Goal: Contribute content: Contribute content

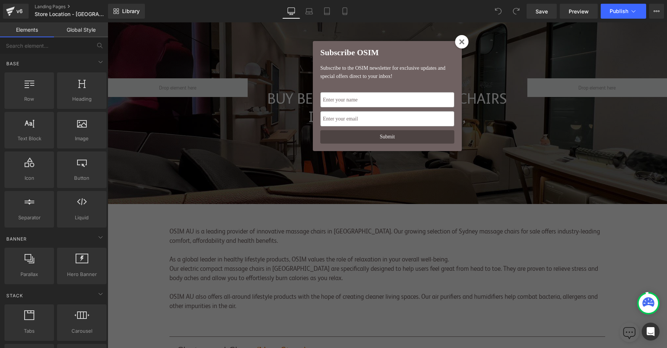
click at [462, 42] on icon at bounding box center [462, 42] width 6 height 6
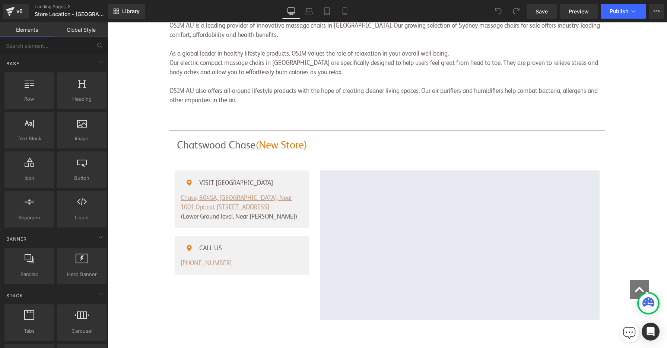
scroll to position [214, 0]
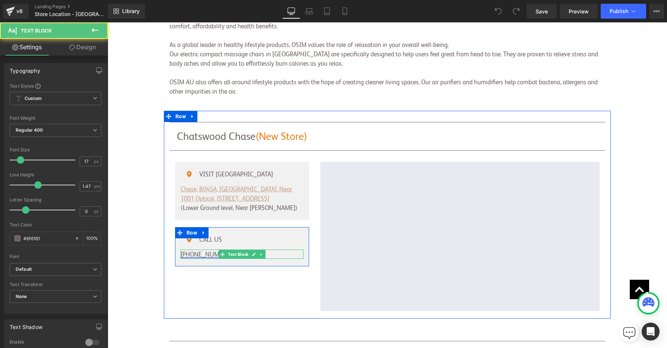
click at [203, 251] on link "[PHONE_NUMBER]" at bounding box center [206, 254] width 51 height 6
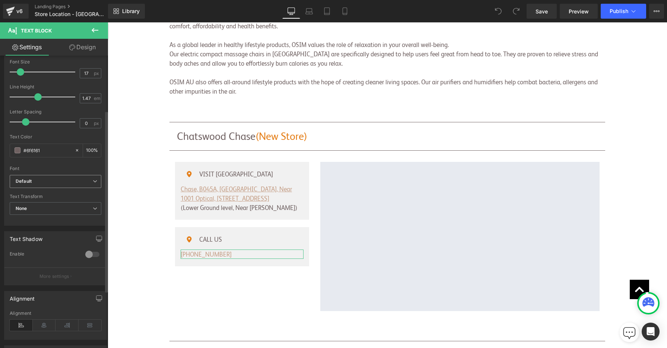
scroll to position [0, 0]
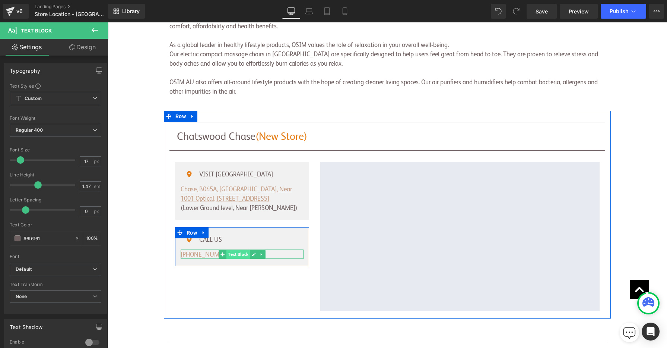
click at [233, 250] on span "Text Block" at bounding box center [238, 254] width 23 height 9
click at [262, 253] on icon at bounding box center [261, 254] width 1 height 3
click at [244, 252] on icon at bounding box center [242, 254] width 4 height 4
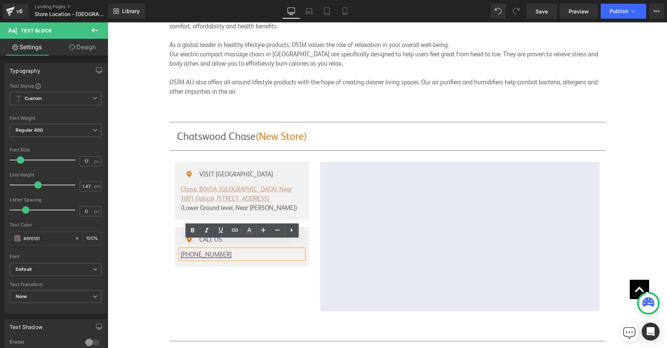
click at [227, 251] on link "[PHONE_NUMBER]" at bounding box center [206, 254] width 51 height 6
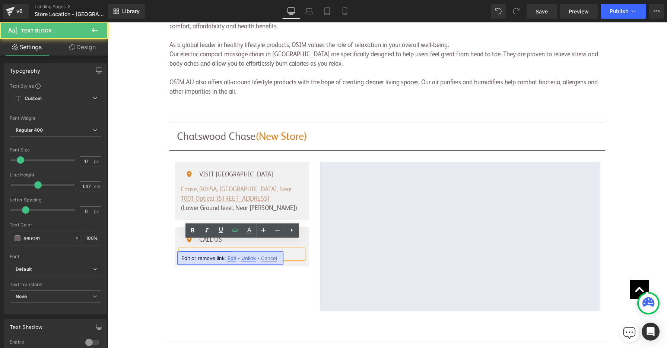
click at [235, 249] on p "[PHONE_NUMBER]" at bounding box center [242, 253] width 123 height 9
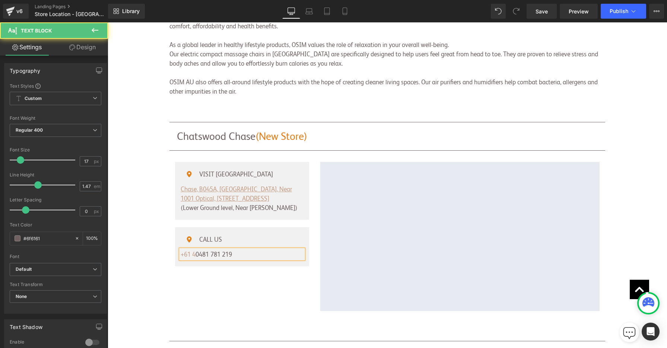
click at [200, 249] on p "[PHONE_NUMBER]" at bounding box center [242, 253] width 123 height 9
drag, startPoint x: 237, startPoint y: 244, endPoint x: 175, endPoint y: 243, distance: 62.2
click at [175, 243] on div "Icon CALL US Text Block Icon List [PHONE_NUMBER] Text Block" at bounding box center [242, 246] width 134 height 24
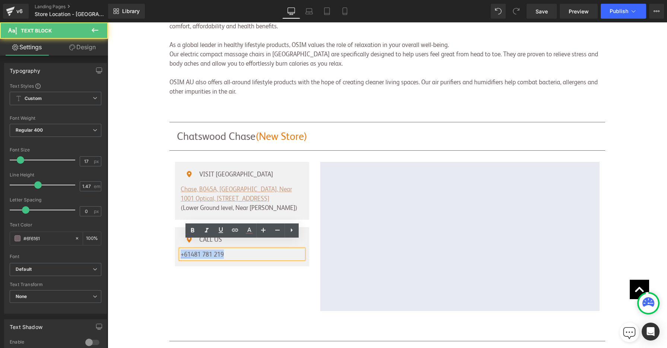
click at [191, 251] on link "+61" at bounding box center [186, 254] width 10 height 6
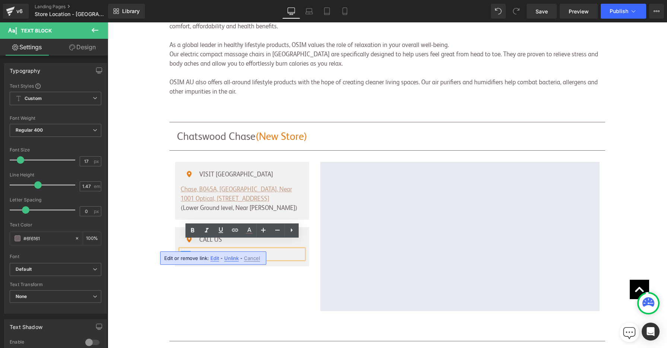
click at [212, 249] on p "[PHONE_NUMBER]" at bounding box center [242, 253] width 123 height 9
drag, startPoint x: 192, startPoint y: 246, endPoint x: 176, endPoint y: 246, distance: 15.7
click at [176, 246] on div "Icon CALL US Text Block Icon List [PHONE_NUMBER] Text Block" at bounding box center [242, 246] width 134 height 24
click at [237, 229] on icon at bounding box center [235, 229] width 9 height 9
click at [247, 259] on input "tel:[PHONE_NUMBER]" at bounding box center [235, 260] width 115 height 19
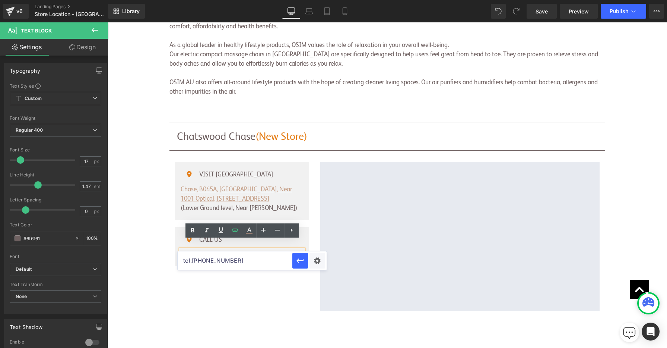
drag, startPoint x: 354, startPoint y: 282, endPoint x: 171, endPoint y: 259, distance: 184.8
click at [240, 259] on input "tel:[PHONE_NUMBER]" at bounding box center [235, 260] width 115 height 19
drag, startPoint x: 228, startPoint y: 245, endPoint x: 193, endPoint y: 246, distance: 35.8
click at [193, 249] on p "[PHONE_NUMBER]" at bounding box center [242, 253] width 123 height 9
copy p "481 781 219"
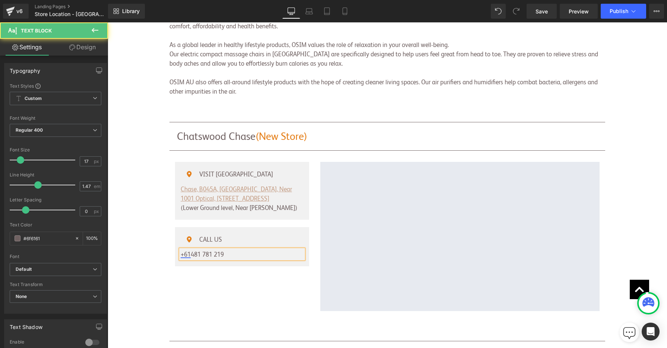
click at [187, 251] on link "+61" at bounding box center [186, 254] width 10 height 6
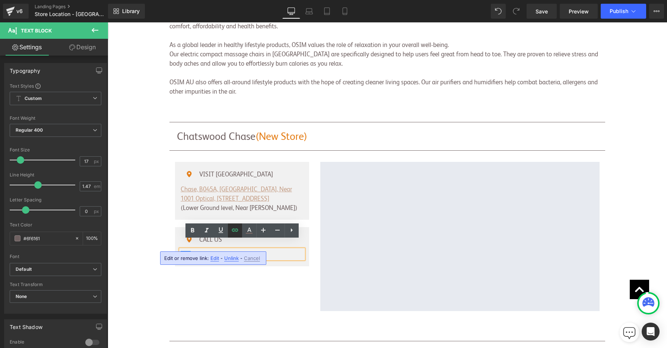
click at [234, 231] on icon at bounding box center [235, 229] width 9 height 9
drag, startPoint x: 240, startPoint y: 259, endPoint x: 204, endPoint y: 259, distance: 35.8
click at [204, 259] on input "tel:[PHONE_NUMBER]" at bounding box center [235, 260] width 115 height 19
paste input "81 781 219"
type input "tel:[PHONE_NUMBER]"
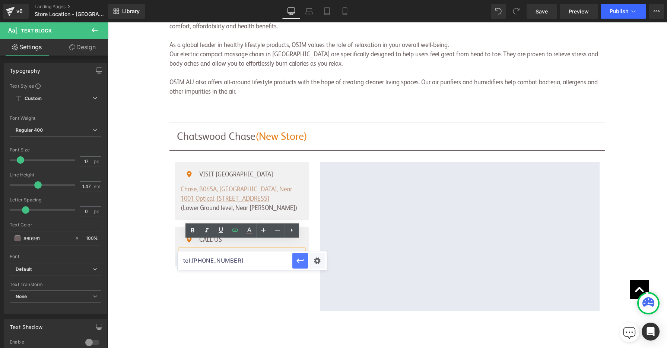
click at [295, 260] on button "button" at bounding box center [301, 261] width 16 height 16
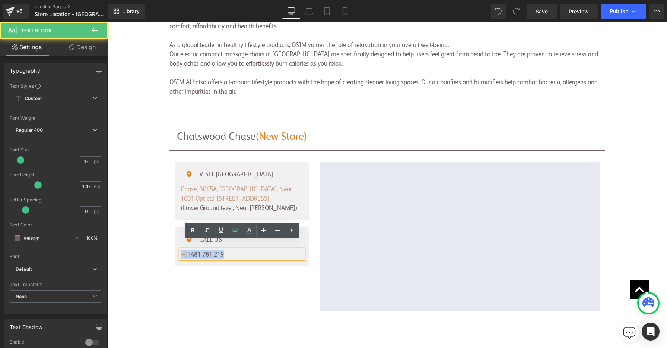
drag, startPoint x: 237, startPoint y: 244, endPoint x: 170, endPoint y: 242, distance: 67.1
click at [170, 242] on div "Icon VISIT [GEOGRAPHIC_DATA] Text Block Icon List Chase, B045A, [GEOGRAPHIC_DAT…" at bounding box center [242, 236] width 145 height 149
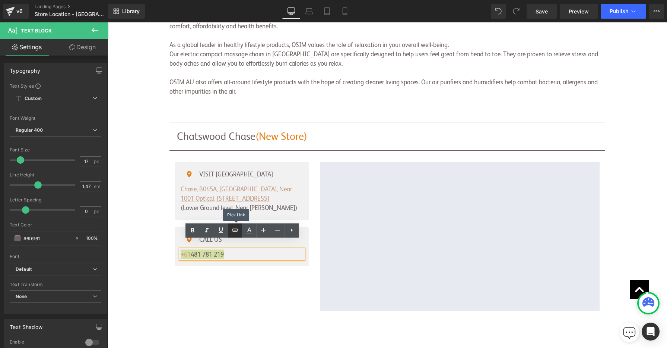
click at [235, 231] on icon at bounding box center [235, 229] width 9 height 9
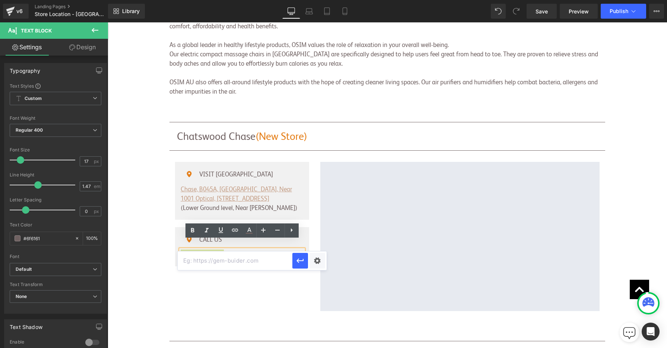
click at [260, 260] on input "text" at bounding box center [235, 260] width 115 height 19
paste input "481 781 219"
type input "481 781 219"
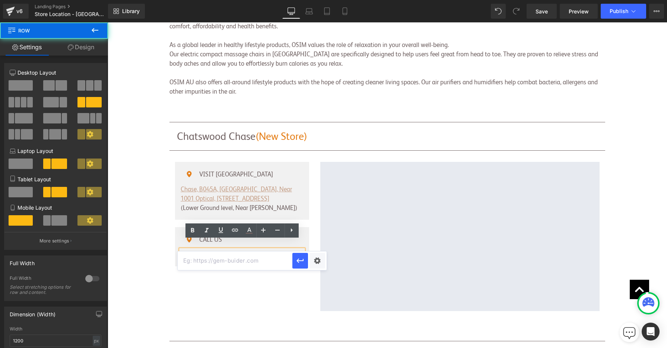
click at [235, 283] on div "Icon VISIT [GEOGRAPHIC_DATA] Text Block Icon List Chase, B045A, [GEOGRAPHIC_DAT…" at bounding box center [242, 236] width 145 height 149
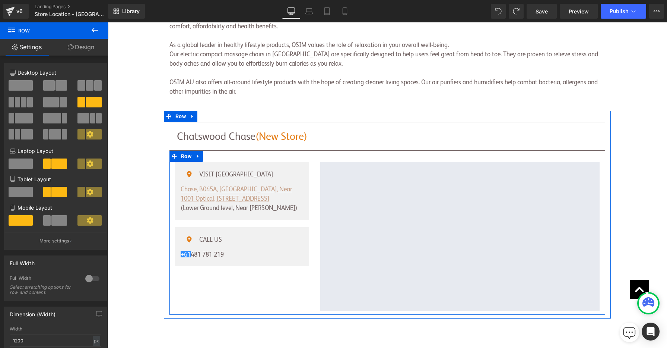
click at [209, 274] on div "Icon VISIT [GEOGRAPHIC_DATA] Text Block Icon List Chase, B045A, [GEOGRAPHIC_DAT…" at bounding box center [242, 236] width 145 height 149
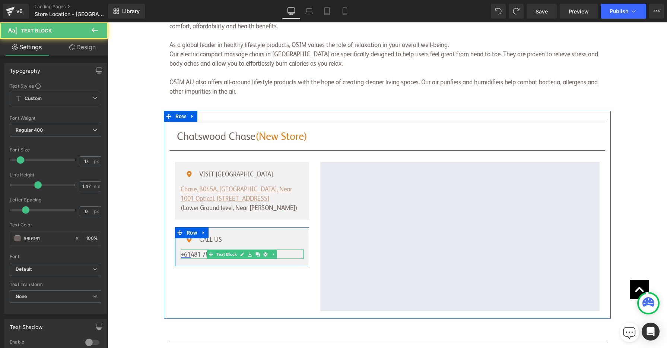
click at [187, 251] on link "+61" at bounding box center [186, 254] width 10 height 6
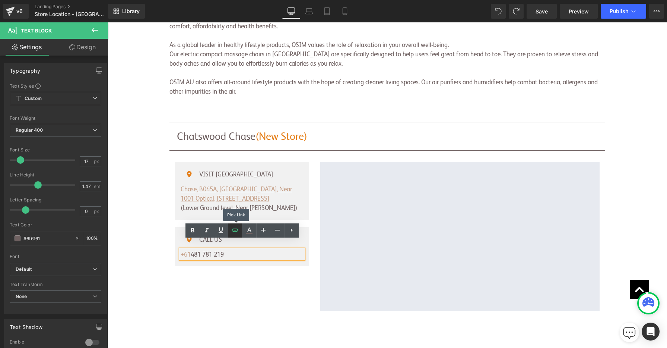
click at [230, 233] on link at bounding box center [235, 230] width 14 height 14
drag, startPoint x: 350, startPoint y: 281, endPoint x: 162, endPoint y: 257, distance: 189.0
click at [300, 263] on icon "button" at bounding box center [300, 260] width 9 height 9
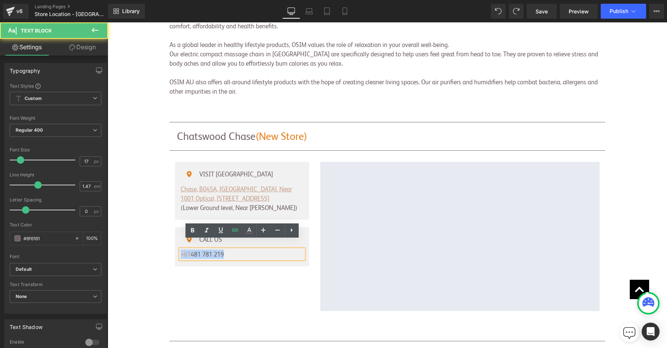
drag, startPoint x: 247, startPoint y: 244, endPoint x: 144, endPoint y: 241, distance: 103.3
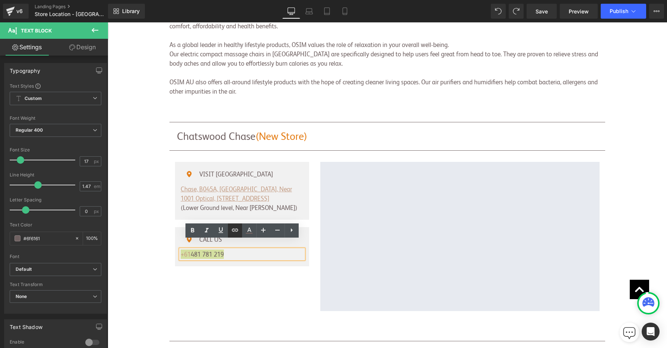
click at [236, 228] on icon at bounding box center [235, 229] width 9 height 9
click at [243, 258] on input "text" at bounding box center [235, 260] width 115 height 19
paste input "tel:[PHONE_NUMBER]"
type input "tel:[PHONE_NUMBER]"
click at [301, 262] on icon "button" at bounding box center [300, 260] width 9 height 9
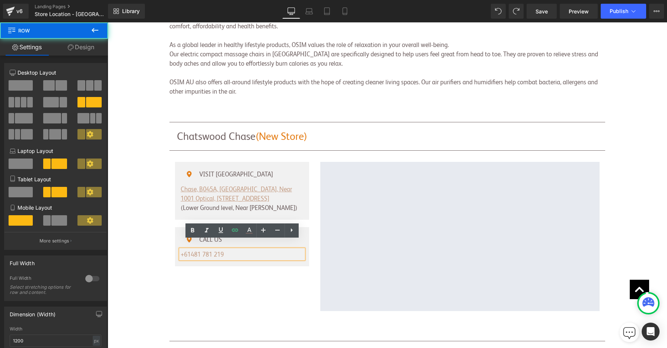
click at [256, 281] on div "Icon VISIT [GEOGRAPHIC_DATA] Text Block Icon List Chase, B045A, [GEOGRAPHIC_DAT…" at bounding box center [242, 236] width 145 height 149
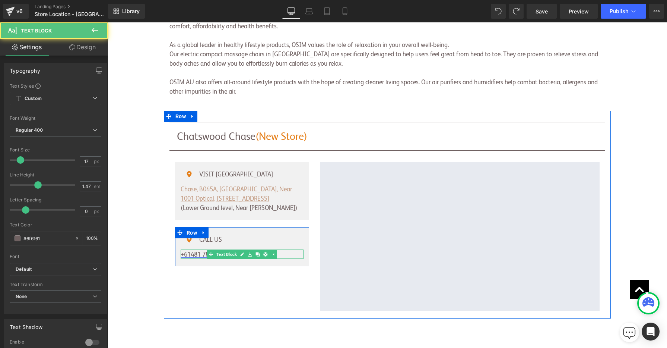
click at [193, 251] on link "[PHONE_NUMBER]" at bounding box center [202, 254] width 43 height 6
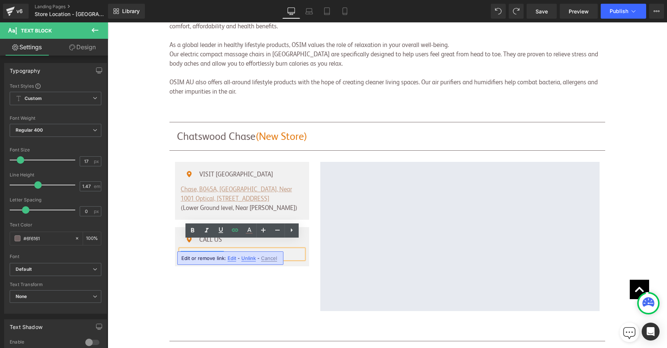
click at [253, 282] on div "Icon VISIT [GEOGRAPHIC_DATA] Text Block Icon List Chase, B045A, [GEOGRAPHIC_DAT…" at bounding box center [242, 236] width 145 height 149
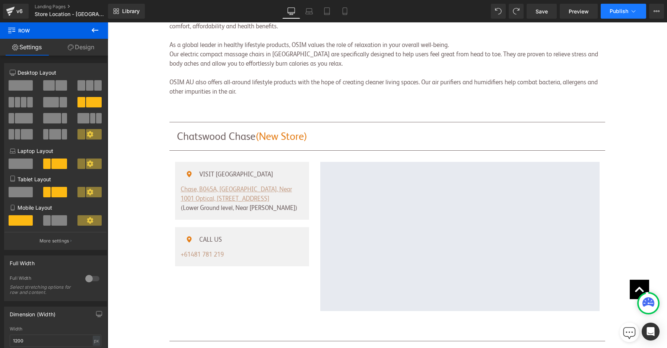
click at [614, 14] on span "Publish" at bounding box center [619, 11] width 19 height 6
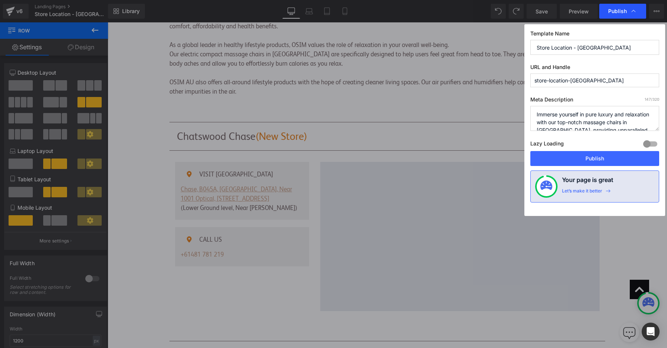
click at [620, 14] on span "Publish" at bounding box center [617, 11] width 19 height 7
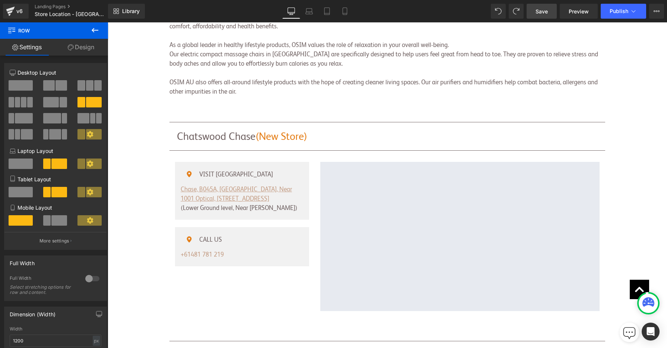
click at [535, 17] on link "Save" at bounding box center [542, 11] width 30 height 15
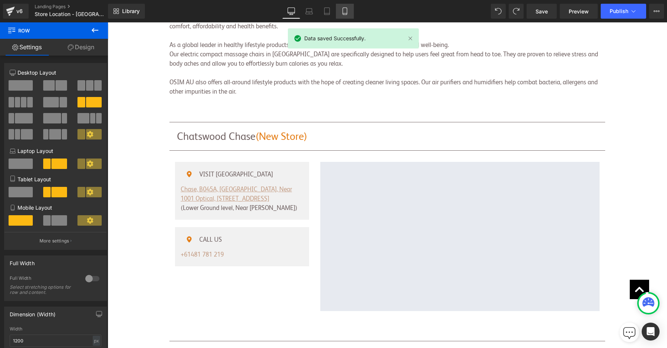
click at [349, 13] on link "Mobile" at bounding box center [345, 11] width 18 height 15
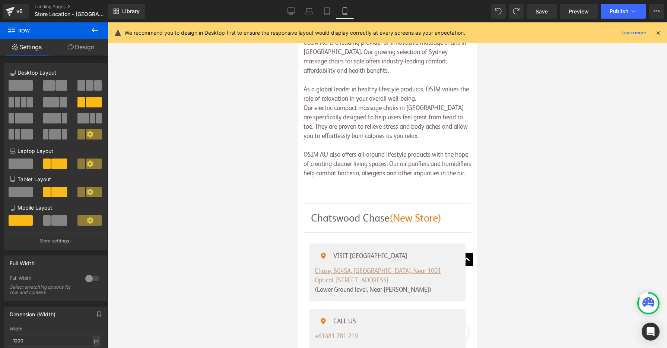
scroll to position [203, 0]
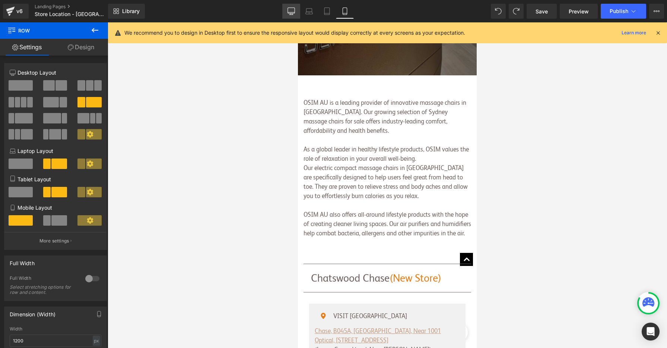
click at [291, 12] on icon at bounding box center [291, 10] width 7 height 7
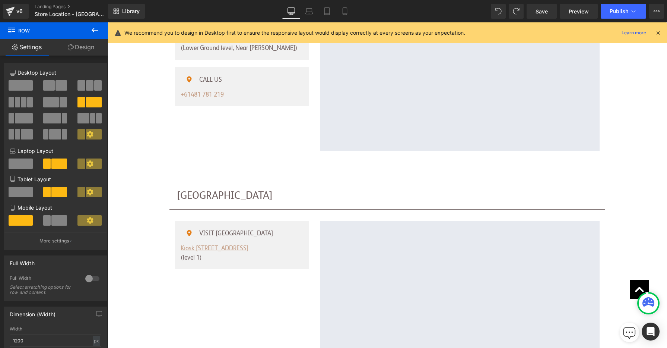
scroll to position [256, 0]
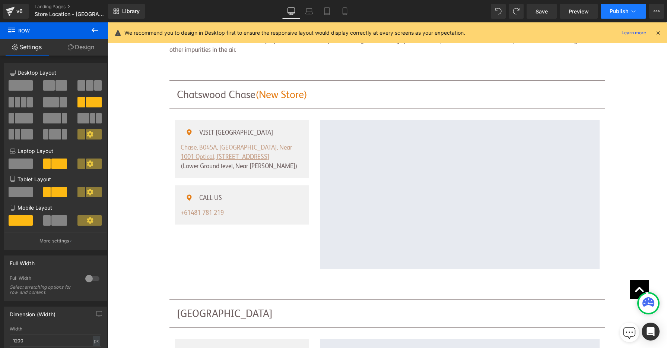
click at [620, 10] on span "Publish" at bounding box center [619, 11] width 19 height 6
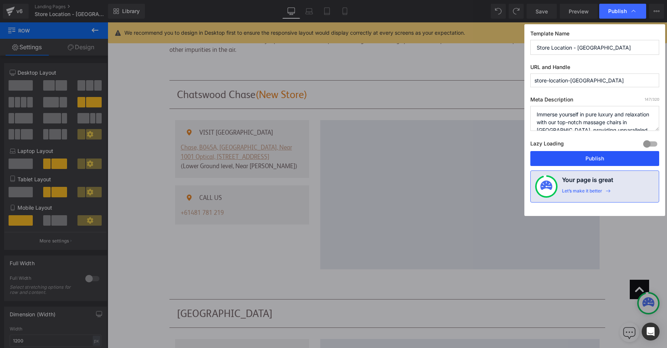
click at [602, 163] on button "Publish" at bounding box center [595, 158] width 129 height 15
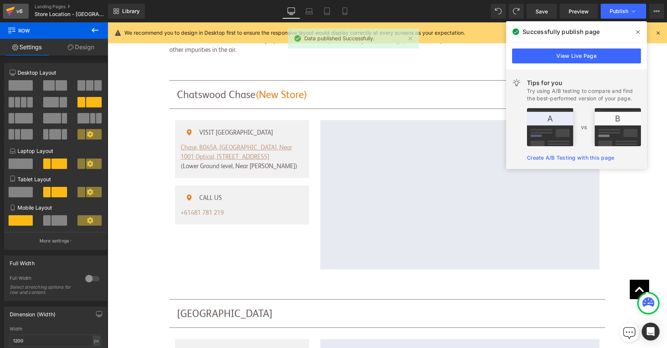
click at [15, 9] on icon at bounding box center [10, 11] width 9 height 19
